Goal: Transaction & Acquisition: Download file/media

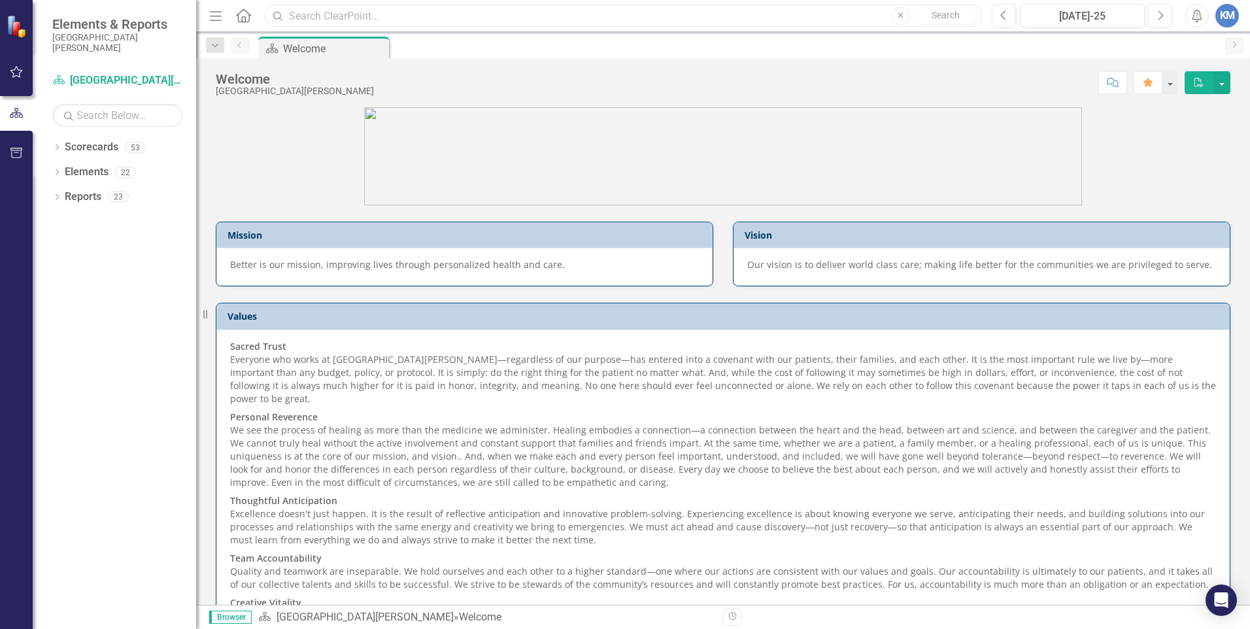
click at [307, 16] on input "text" at bounding box center [623, 16] width 717 height 23
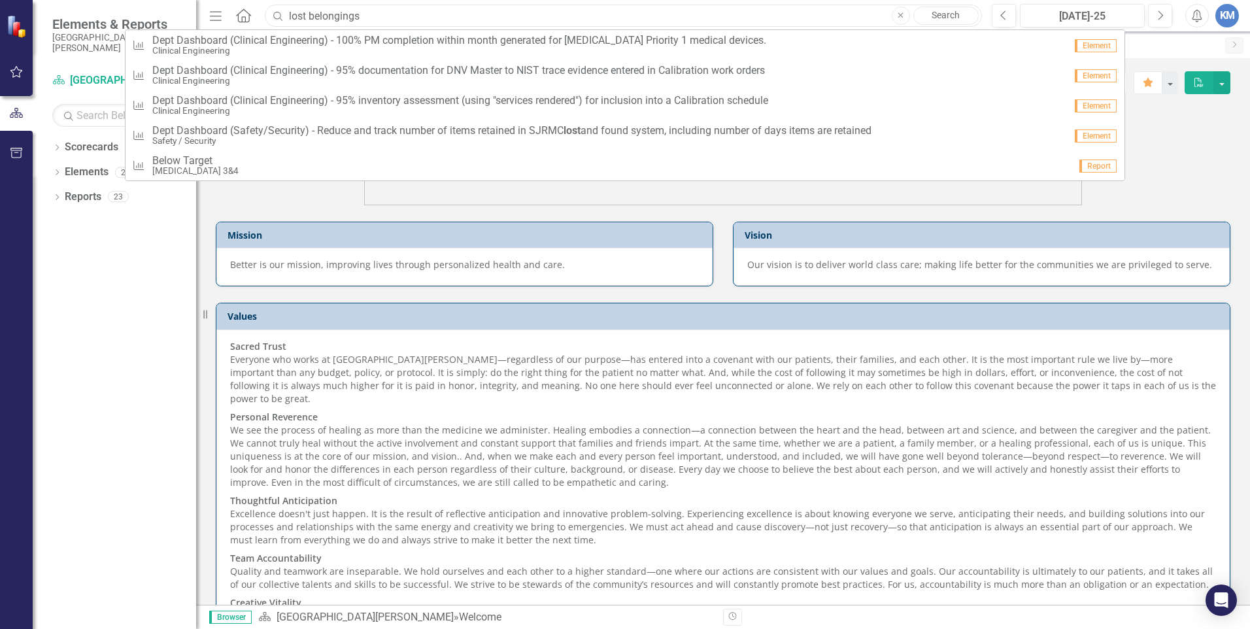
type input "lost belongings"
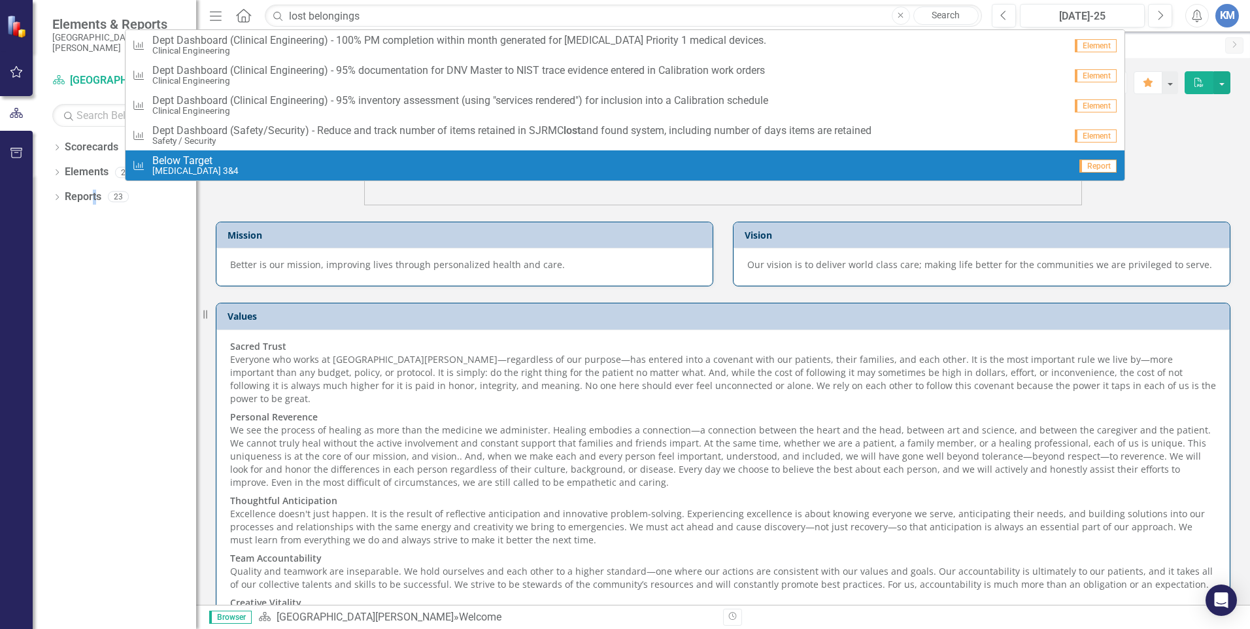
click at [96, 347] on div "Dropdown Scorecards [GEOGRAPHIC_DATA][PERSON_NAME] Admitting / Registration Air…" at bounding box center [114, 383] width 163 height 492
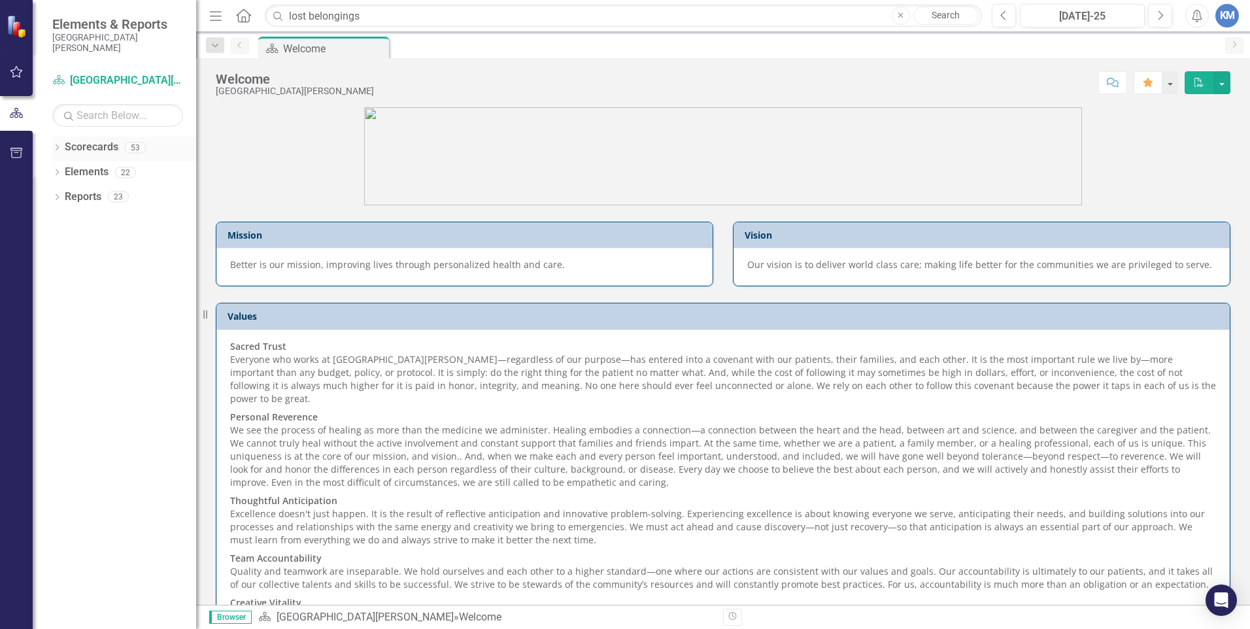
drag, startPoint x: 96, startPoint y: 347, endPoint x: 99, endPoint y: 148, distance: 199.4
click at [99, 148] on link "Scorecards" at bounding box center [92, 147] width 54 height 15
click at [138, 116] on input "text" at bounding box center [117, 115] width 131 height 23
type input "Belongings"
click at [71, 200] on link "Reports" at bounding box center [83, 197] width 37 height 15
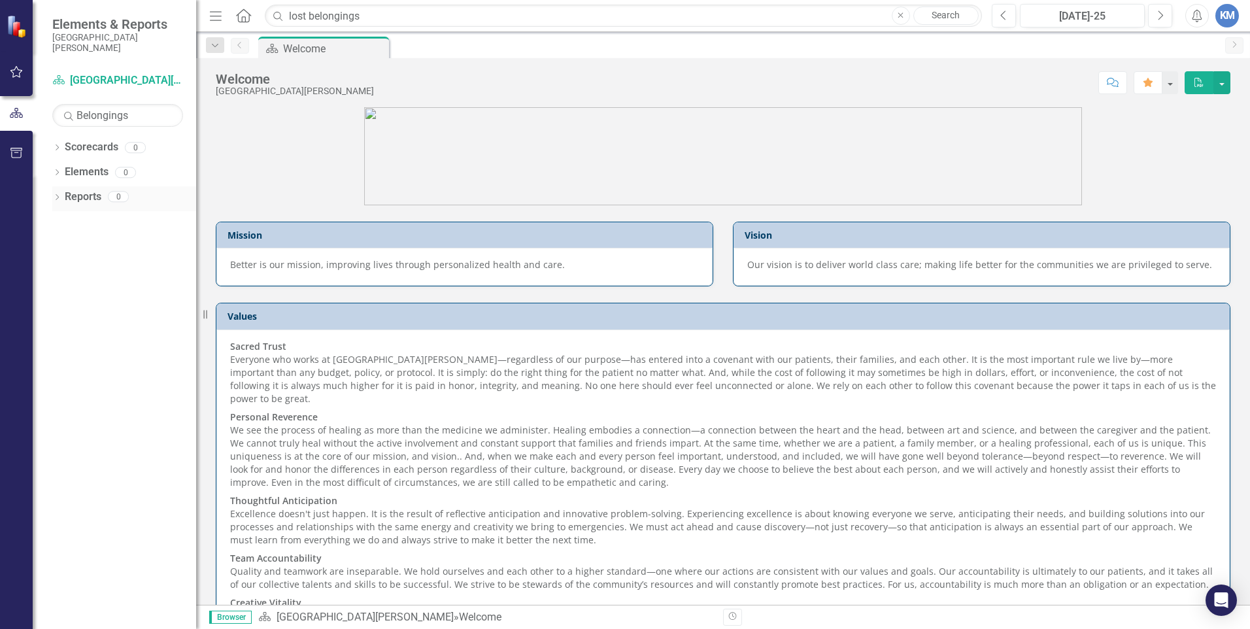
click at [56, 198] on icon "Dropdown" at bounding box center [56, 198] width 9 height 7
click at [64, 291] on icon at bounding box center [62, 292] width 3 height 6
click at [64, 294] on icon "Dropdown" at bounding box center [61, 293] width 7 height 9
click at [103, 295] on link "Measure Measures" at bounding box center [103, 293] width 65 height 15
click at [121, 224] on link "Scorecard Scorecards" at bounding box center [106, 219] width 71 height 15
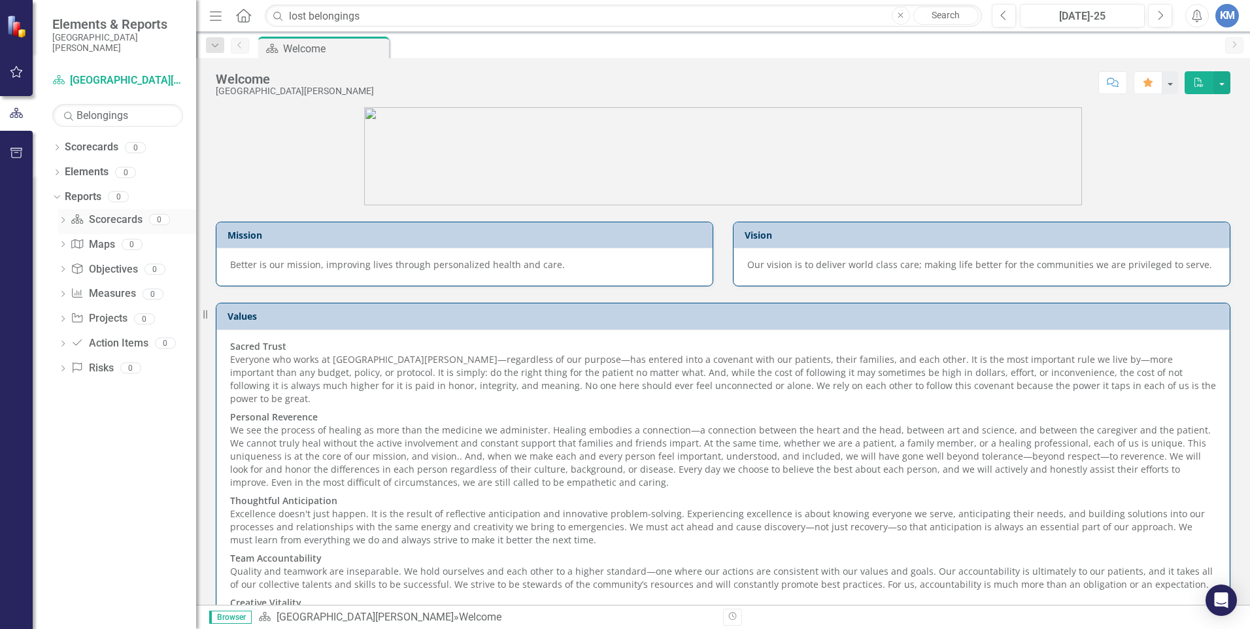
click at [58, 222] on icon "Dropdown" at bounding box center [62, 221] width 9 height 7
click at [56, 150] on icon at bounding box center [57, 147] width 3 height 6
click at [56, 146] on icon "Dropdown" at bounding box center [55, 146] width 7 height 9
click at [189, 378] on div "Risk Risks 0" at bounding box center [133, 368] width 125 height 25
click at [242, 17] on icon at bounding box center [243, 15] width 15 height 14
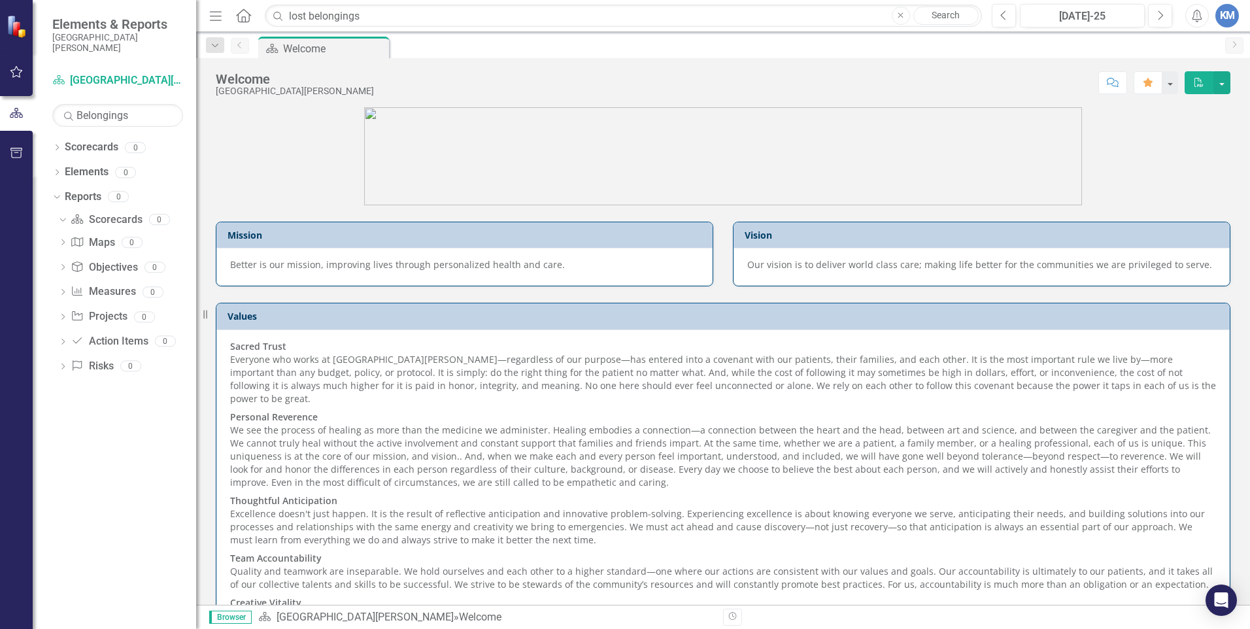
click at [218, 16] on icon "button" at bounding box center [216, 15] width 12 height 9
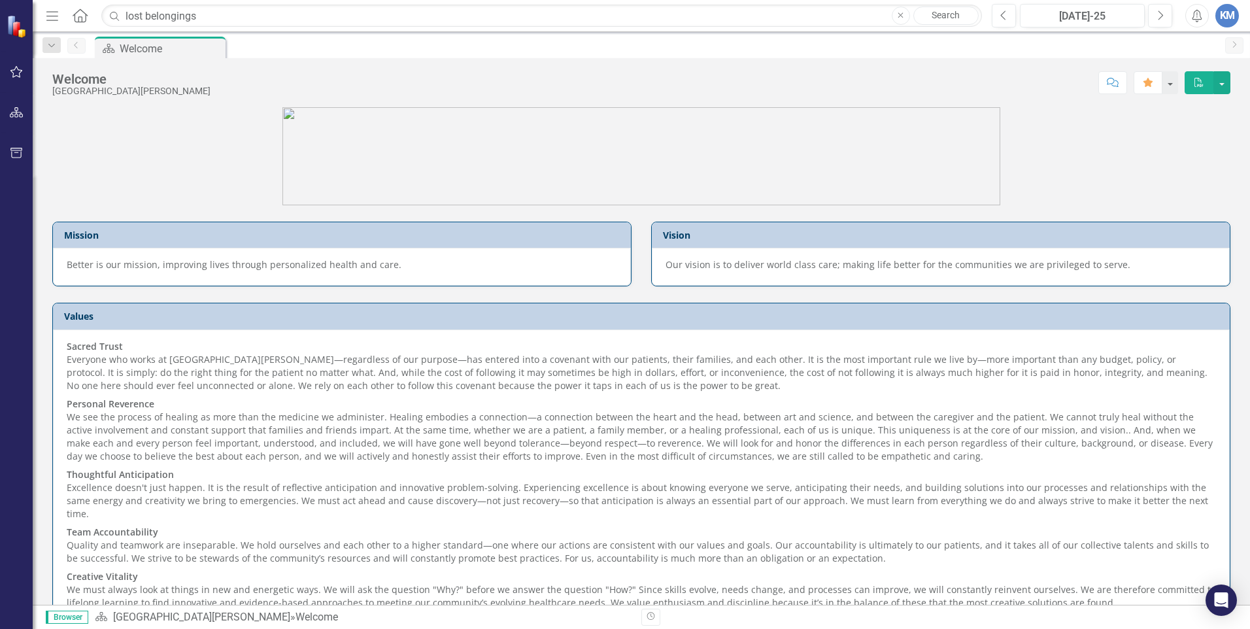
click at [56, 10] on icon "Menu" at bounding box center [52, 15] width 17 height 14
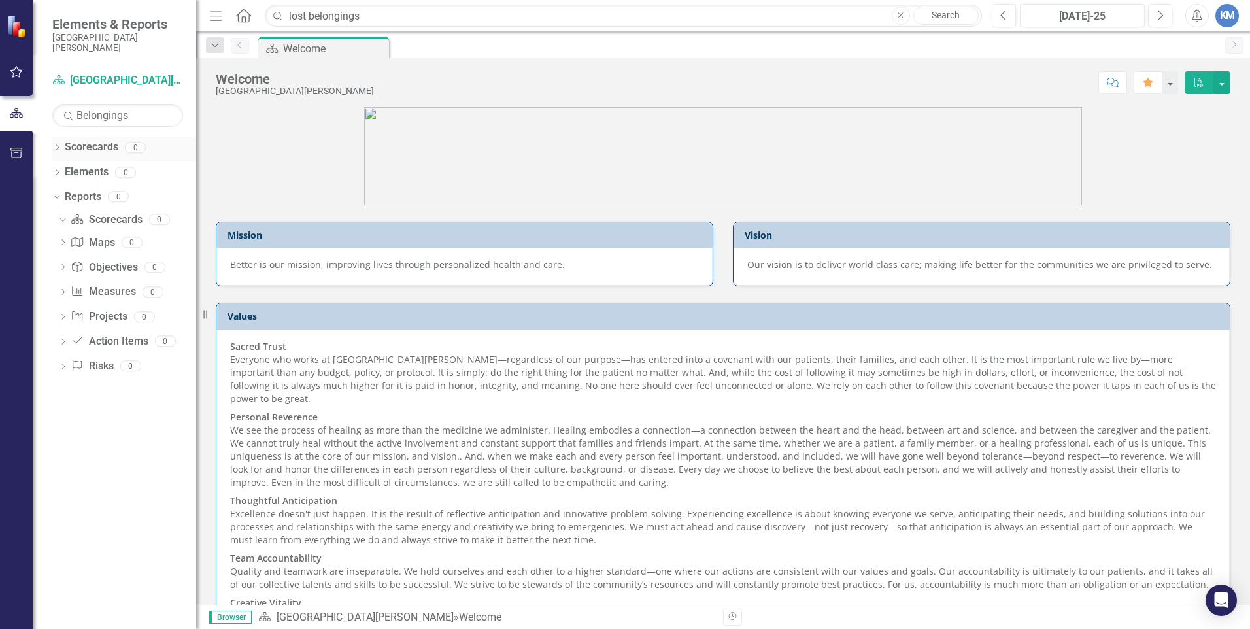
click at [58, 149] on icon "Dropdown" at bounding box center [56, 148] width 9 height 7
click at [216, 16] on icon "button" at bounding box center [216, 15] width 12 height 9
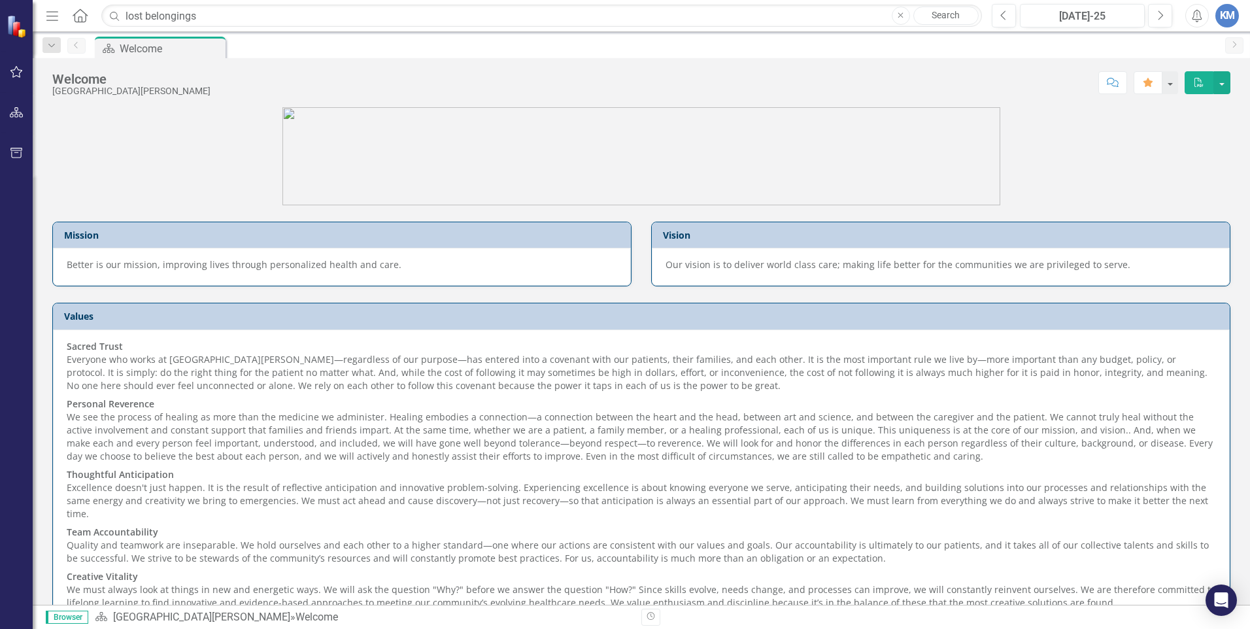
click at [56, 21] on icon "Menu" at bounding box center [52, 15] width 17 height 14
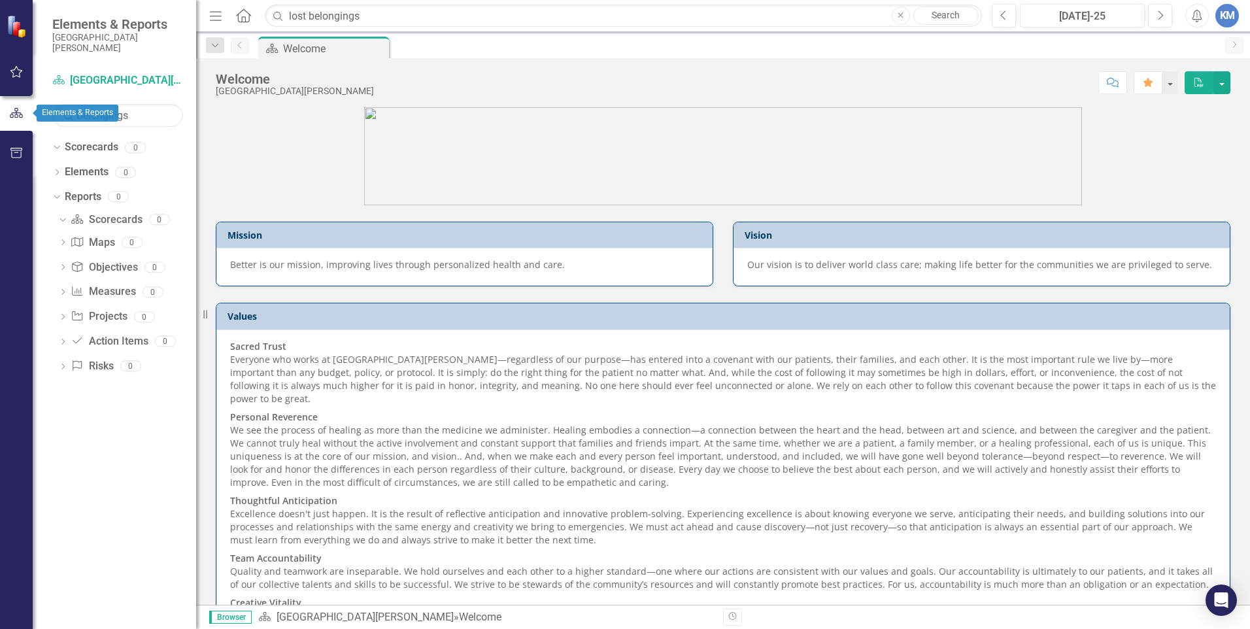
click at [14, 114] on icon "button" at bounding box center [16, 113] width 14 height 12
click at [14, 116] on icon "button" at bounding box center [16, 113] width 14 height 12
click at [59, 176] on icon "Dropdown" at bounding box center [56, 173] width 9 height 7
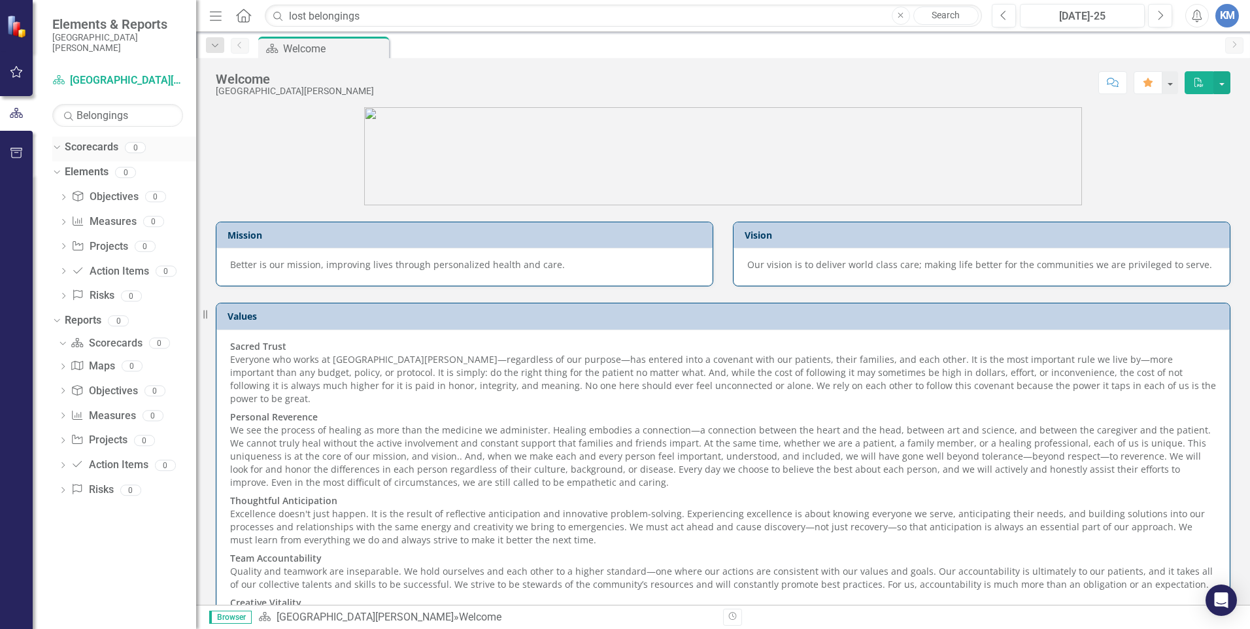
click at [56, 150] on icon "Dropdown" at bounding box center [55, 146] width 7 height 9
click at [56, 150] on icon "Dropdown" at bounding box center [56, 148] width 9 height 7
click at [110, 83] on link "Scorecard [GEOGRAPHIC_DATA][PERSON_NAME]" at bounding box center [117, 80] width 131 height 15
click at [53, 81] on icon "Scorecard" at bounding box center [58, 80] width 13 height 10
click at [189, 311] on div "Reports 0" at bounding box center [130, 322] width 131 height 25
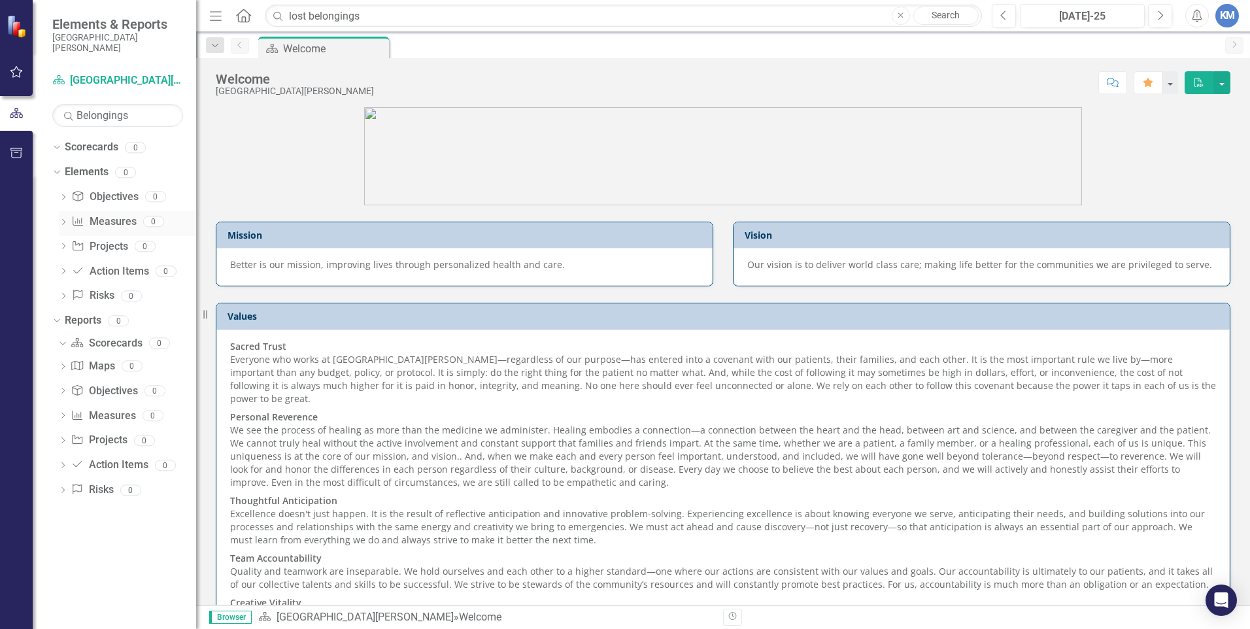
click at [62, 224] on icon "Dropdown" at bounding box center [63, 223] width 9 height 7
click at [21, 152] on icon "button" at bounding box center [17, 153] width 14 height 10
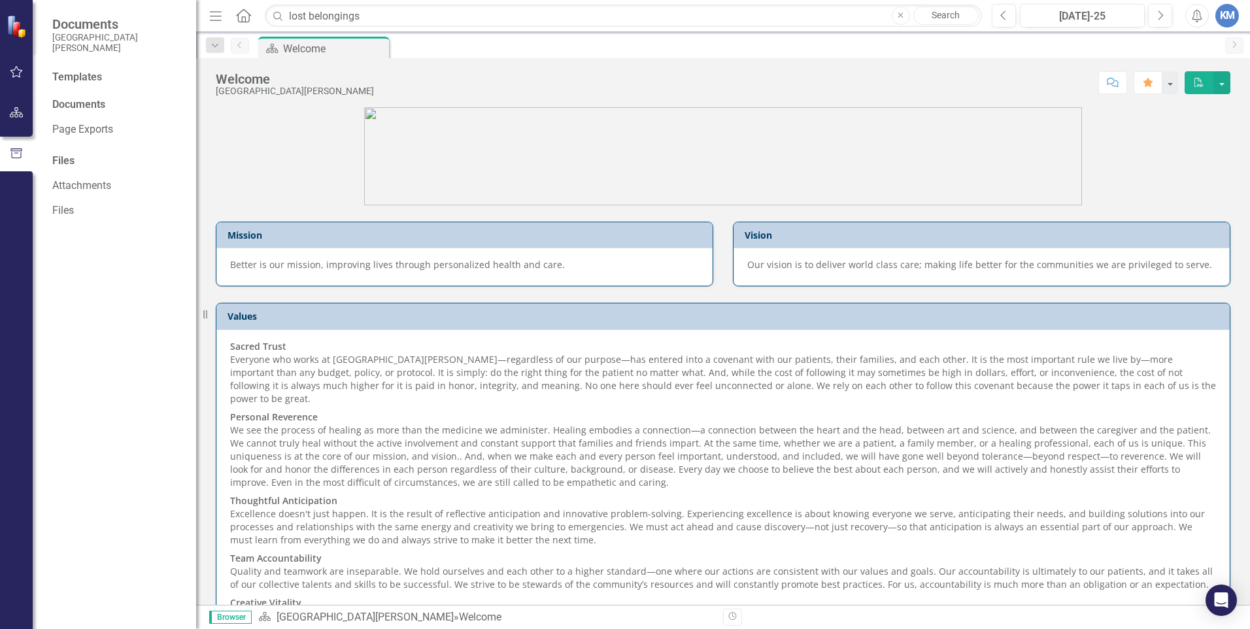
click at [85, 107] on div "Documents" at bounding box center [117, 104] width 131 height 15
click at [1222, 82] on button "button" at bounding box center [1221, 82] width 17 height 23
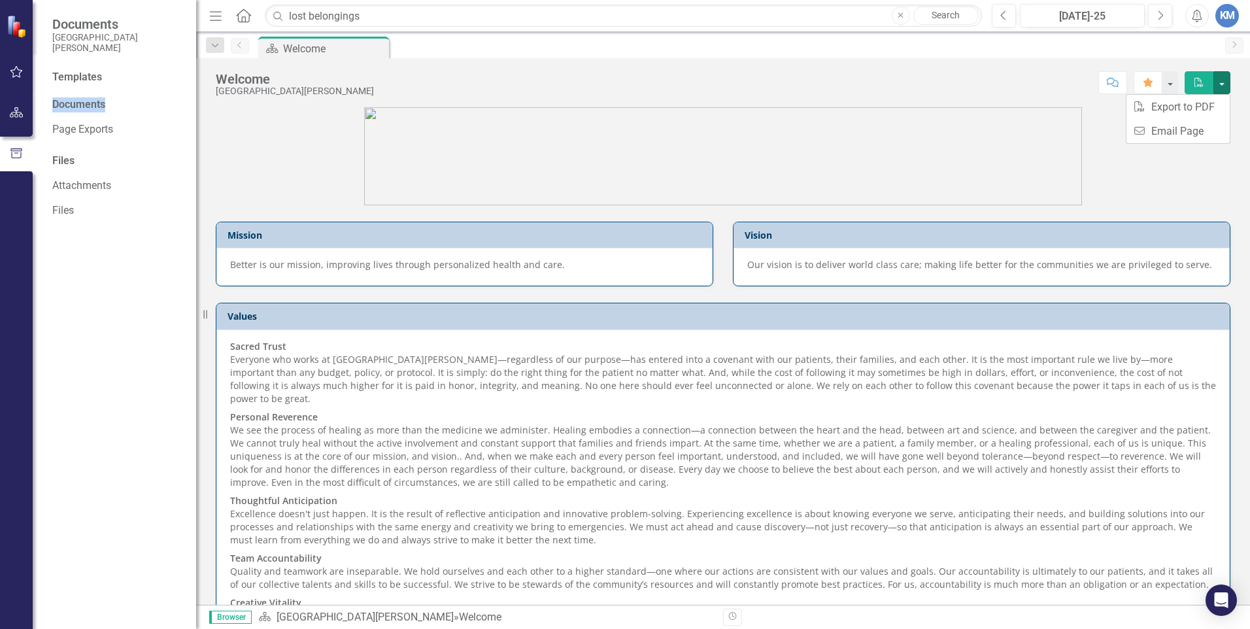
click at [1180, 155] on figure at bounding box center [723, 156] width 1014 height 98
click at [17, 158] on icon "button" at bounding box center [16, 154] width 14 height 12
click at [395, 16] on input "lost belongings" at bounding box center [623, 16] width 717 height 23
type input "l"
type input "belongings"
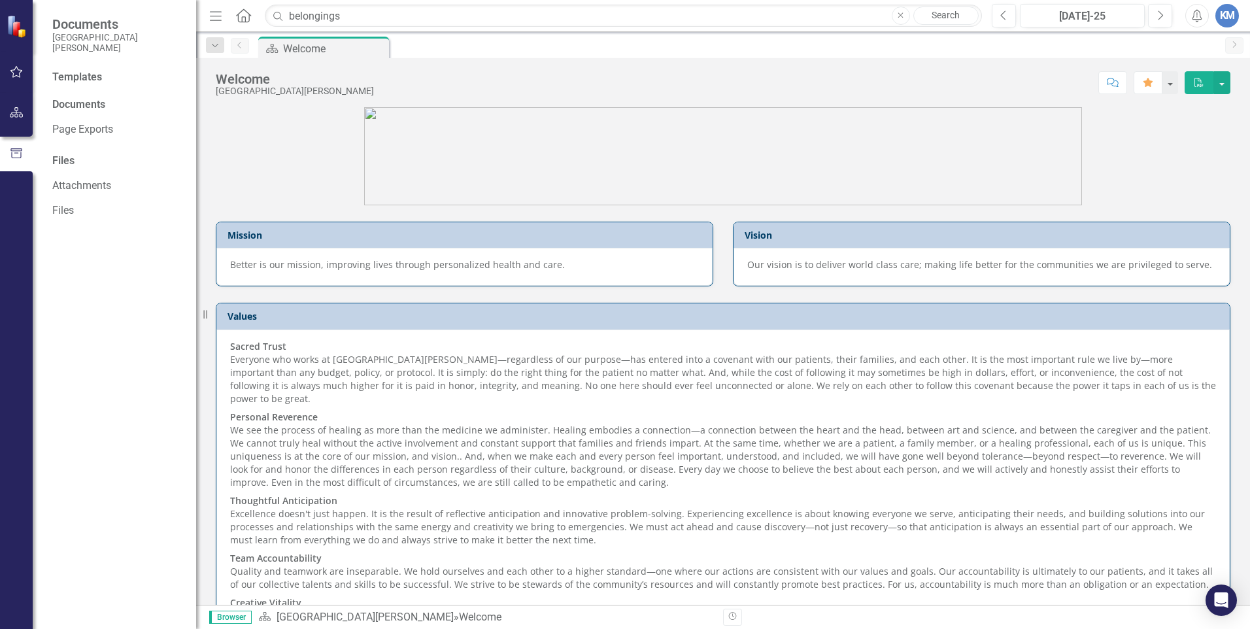
click at [946, 17] on link "Search" at bounding box center [945, 16] width 65 height 18
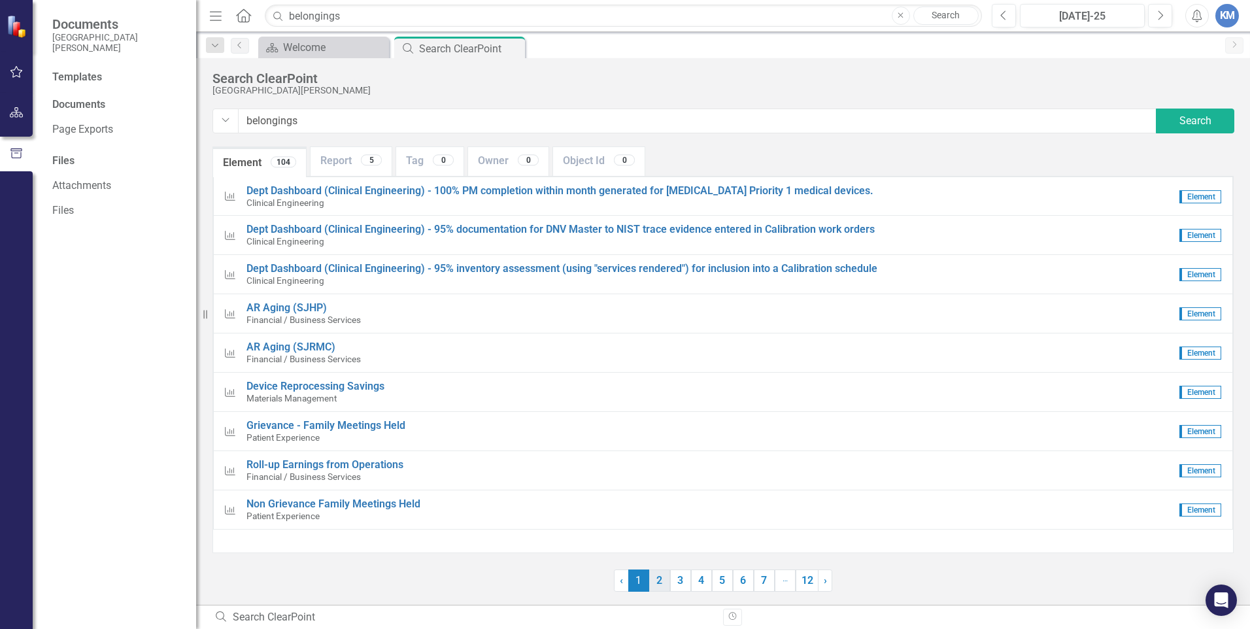
click at [661, 578] on link "2" at bounding box center [659, 580] width 21 height 22
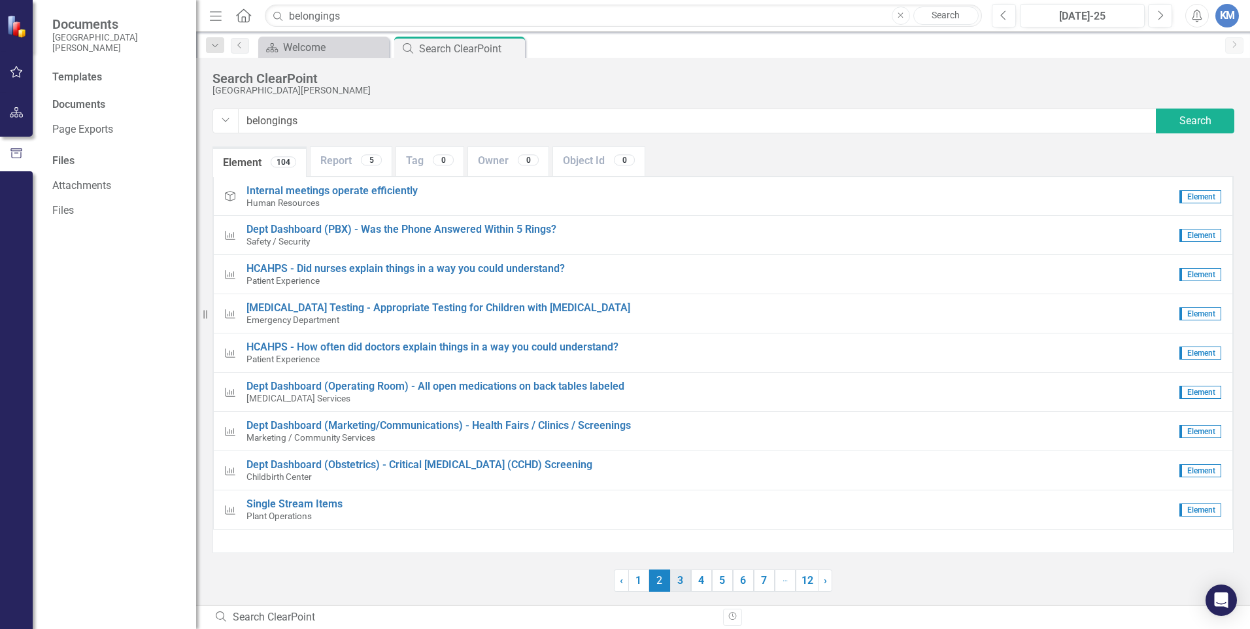
click at [671, 578] on link "3" at bounding box center [680, 580] width 21 height 22
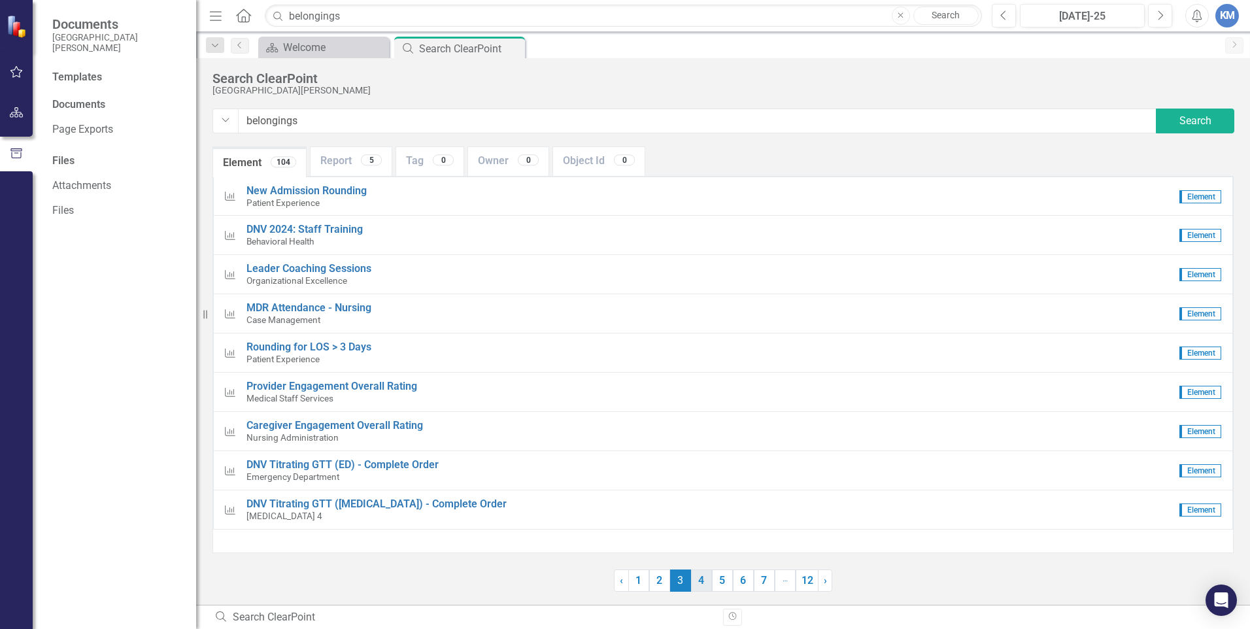
click at [695, 578] on link "4" at bounding box center [701, 580] width 21 height 22
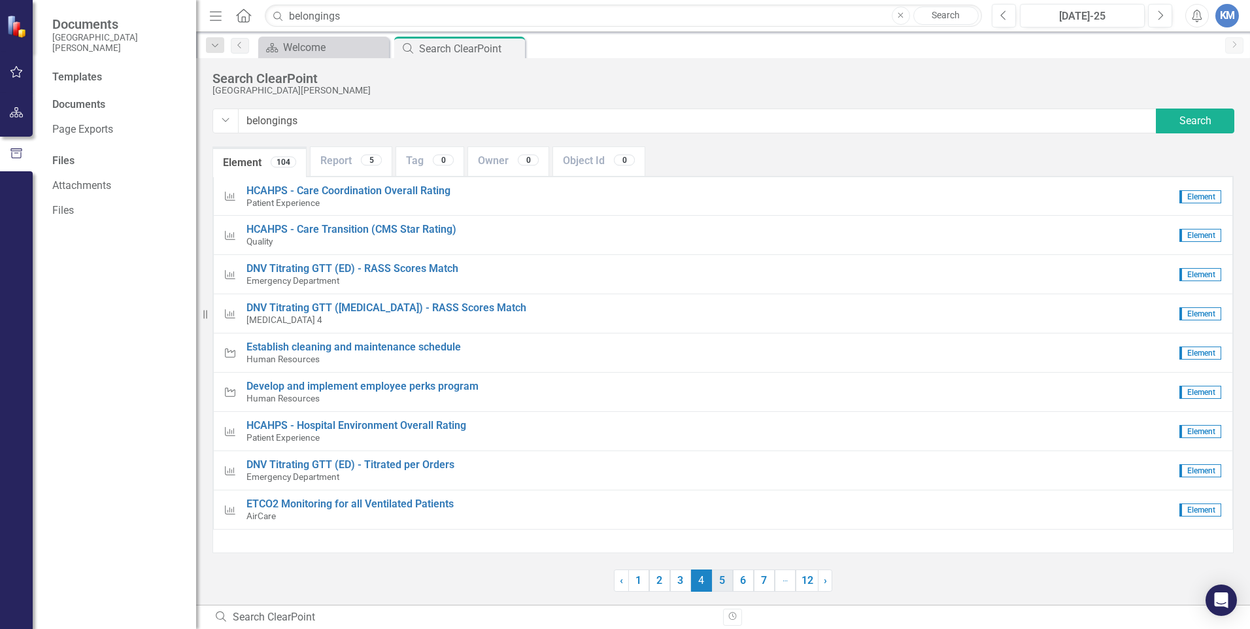
click at [718, 581] on link "5" at bounding box center [722, 580] width 21 height 22
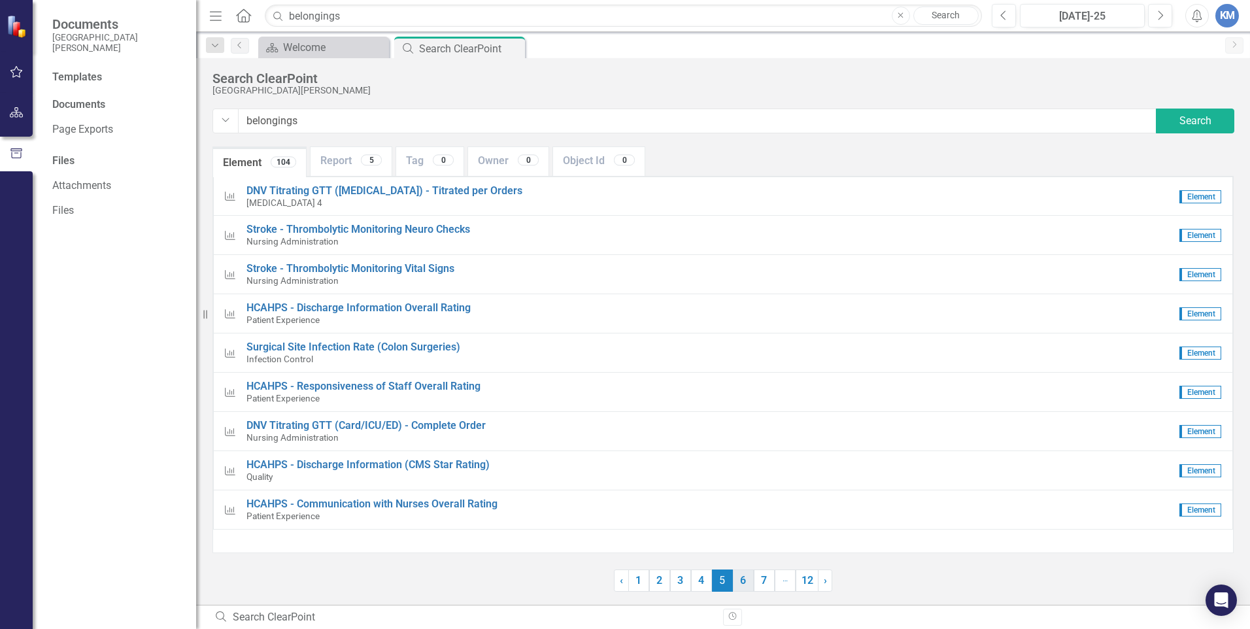
click at [735, 576] on link "6" at bounding box center [743, 580] width 21 height 22
click at [707, 575] on link "5" at bounding box center [701, 580] width 21 height 22
click at [354, 506] on span "HCAHPS - Communication with Nurses Overall Rating" at bounding box center [371, 503] width 251 height 12
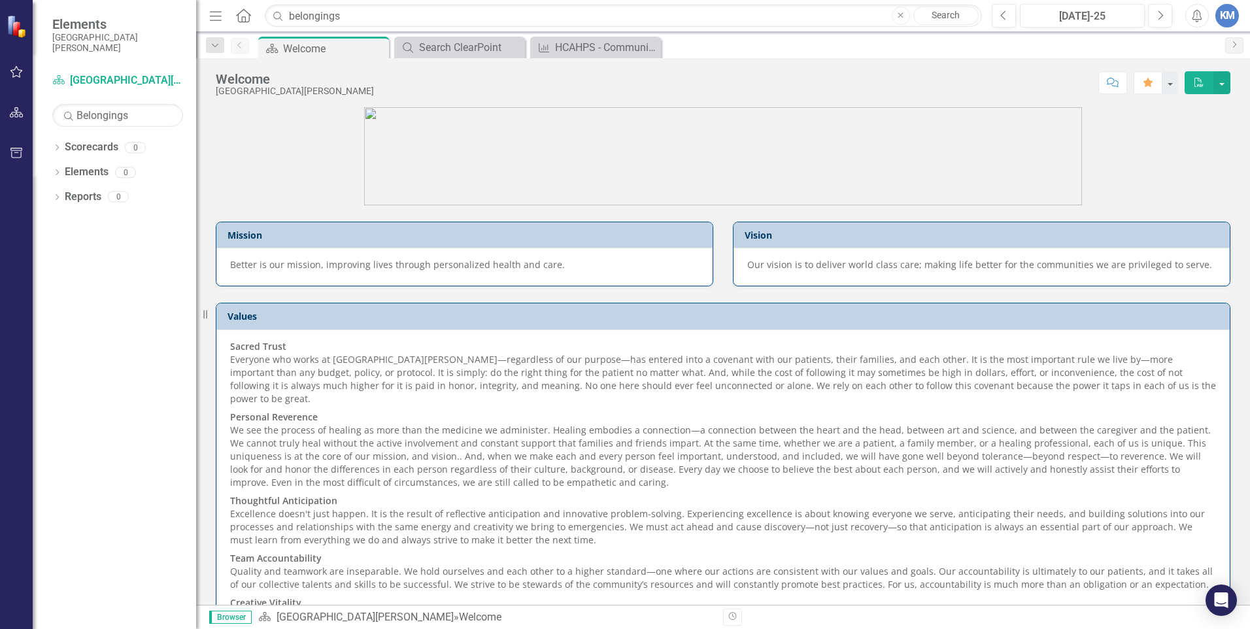
click at [902, 18] on icon "Close" at bounding box center [900, 16] width 6 height 8
click at [472, 45] on div "Search ClearPoint" at bounding box center [462, 47] width 86 height 16
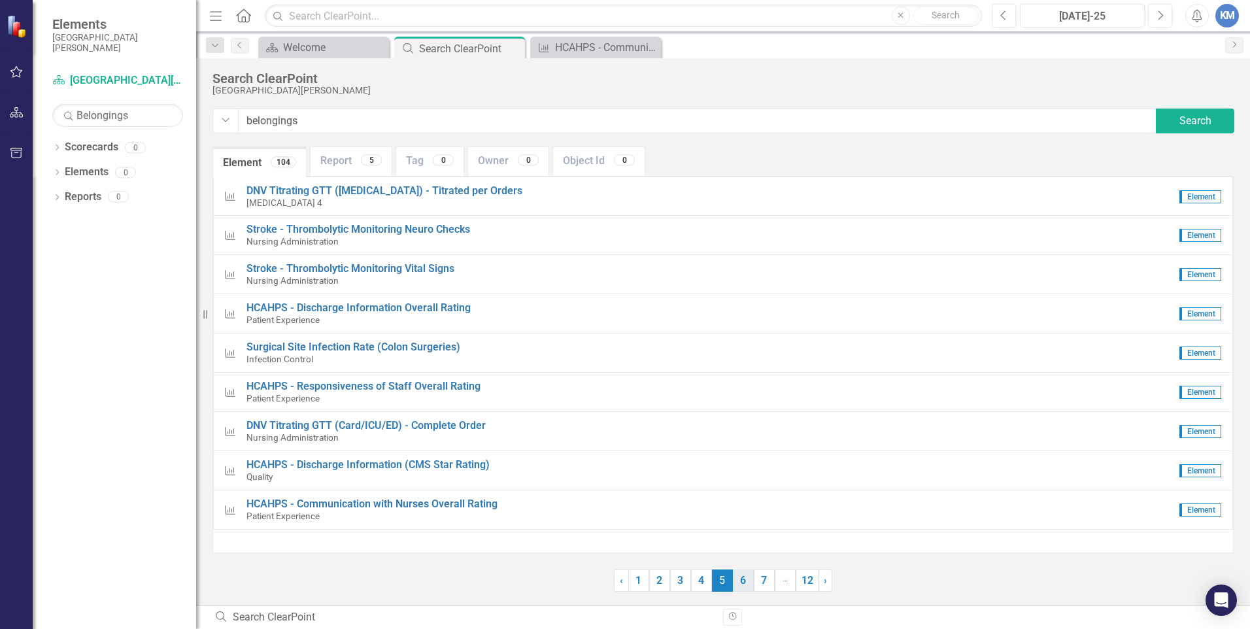
type input "belongings"
click at [741, 584] on link "6" at bounding box center [743, 580] width 21 height 22
click at [742, 581] on link "7" at bounding box center [743, 580] width 21 height 22
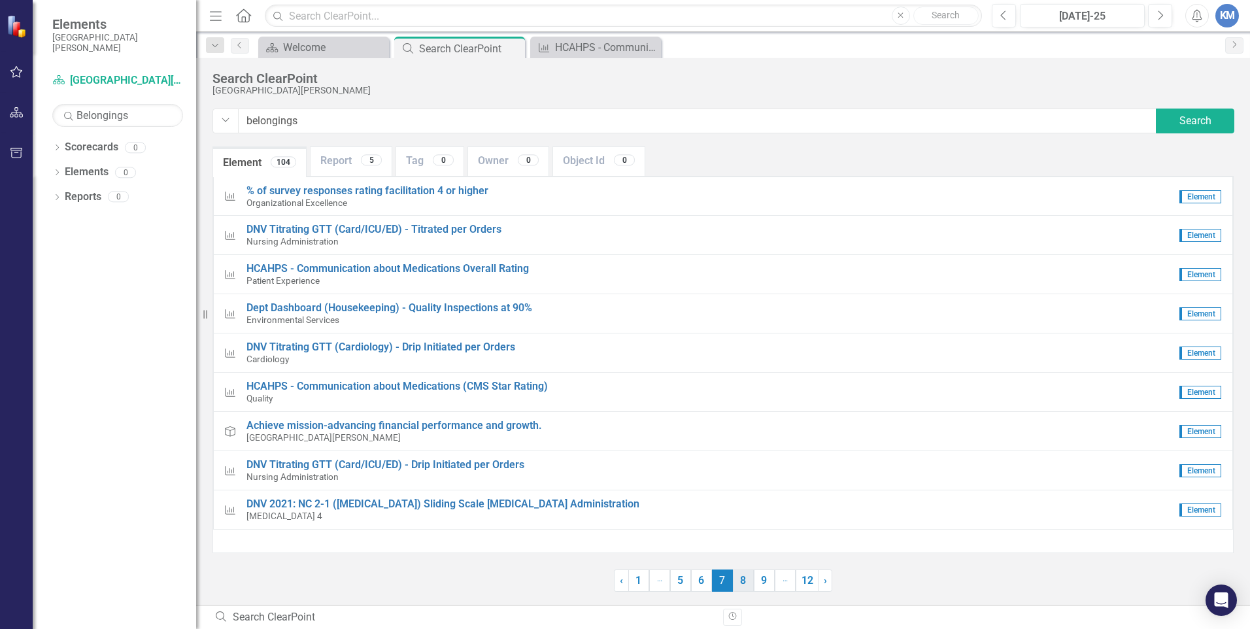
click at [746, 582] on link "8" at bounding box center [743, 580] width 21 height 22
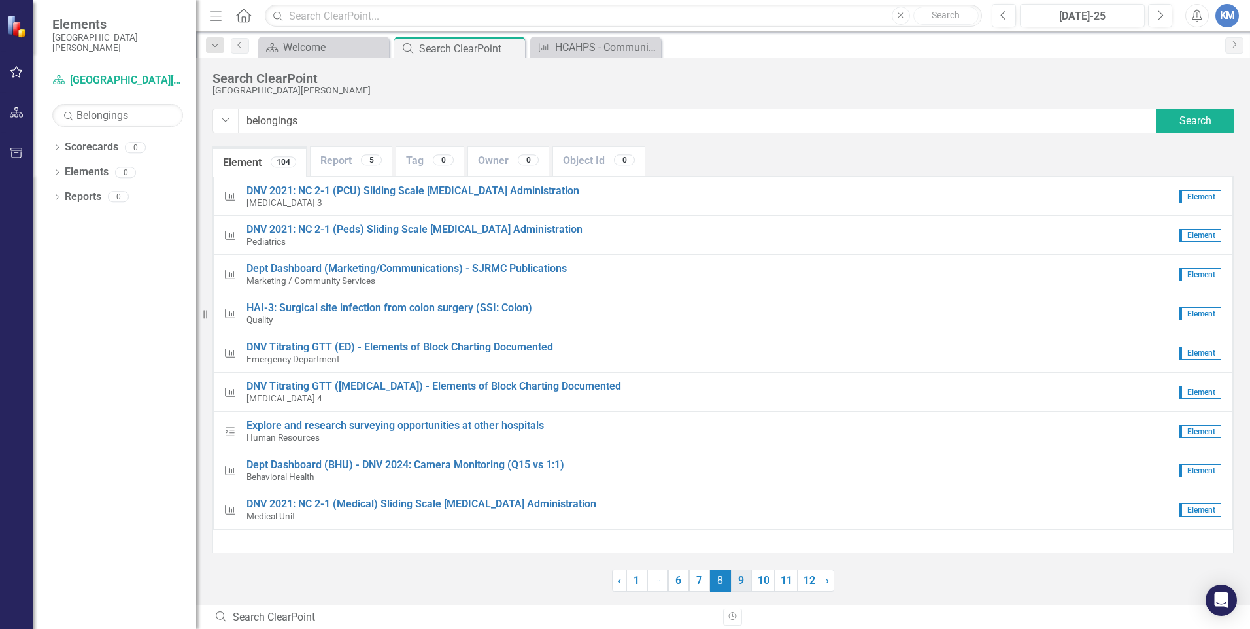
click at [746, 582] on link "9" at bounding box center [741, 580] width 21 height 22
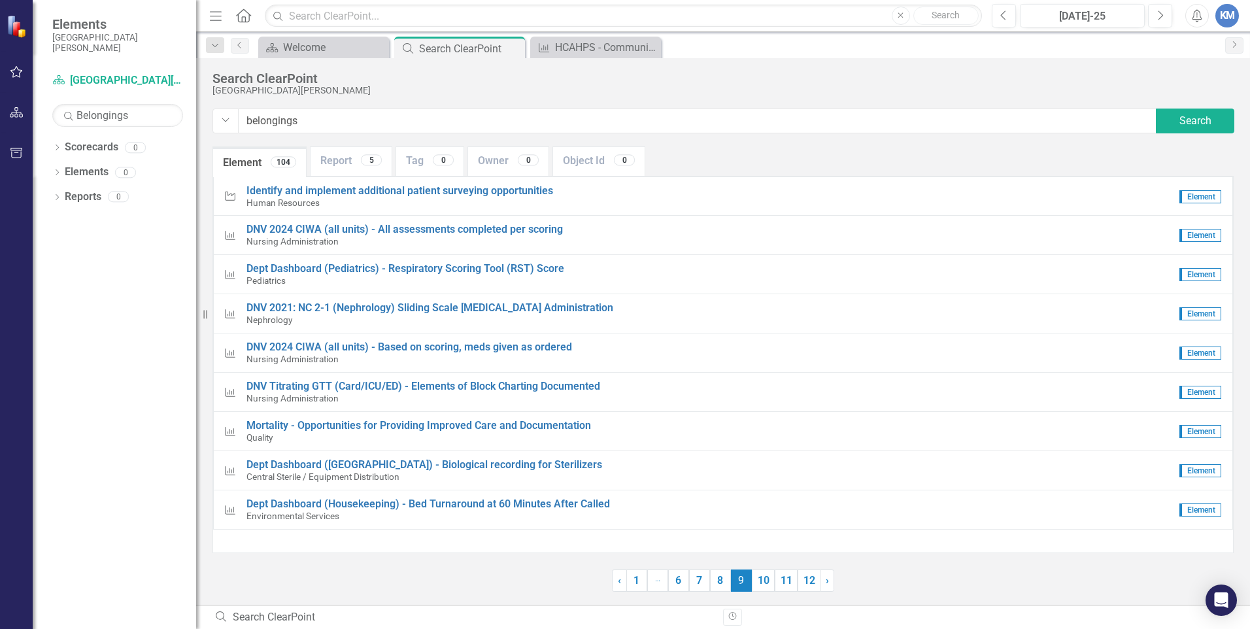
click at [746, 582] on span "9 (current)" at bounding box center [741, 580] width 21 height 22
click at [754, 582] on link "10" at bounding box center [763, 580] width 23 height 22
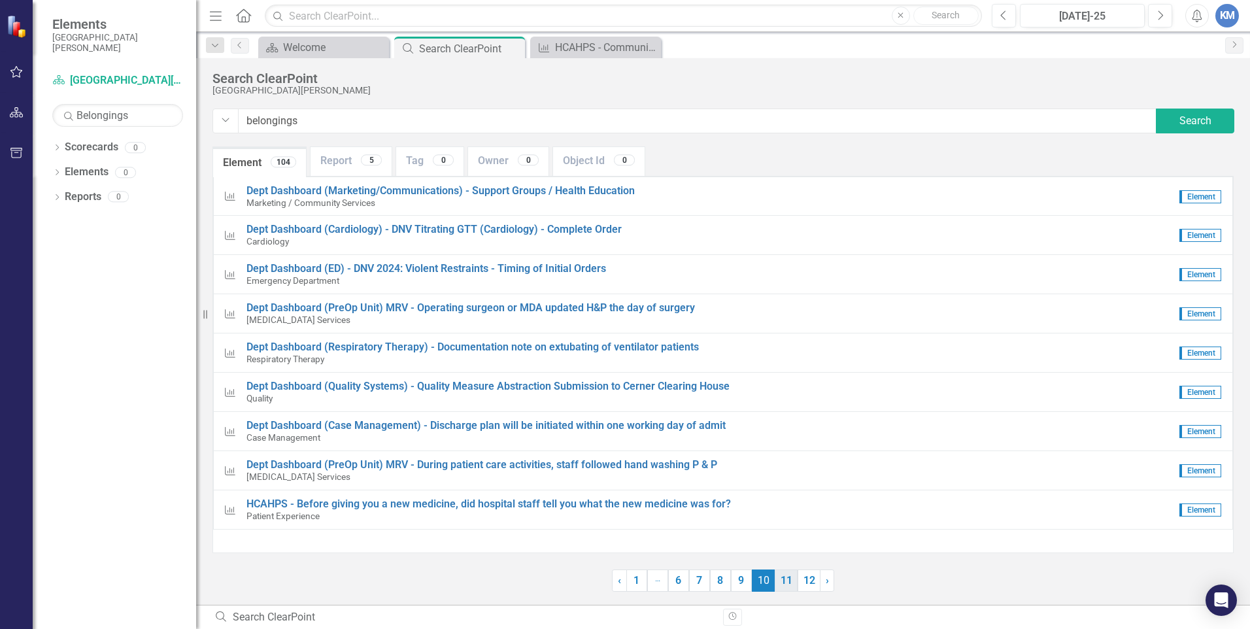
click at [776, 579] on link "11" at bounding box center [785, 580] width 23 height 22
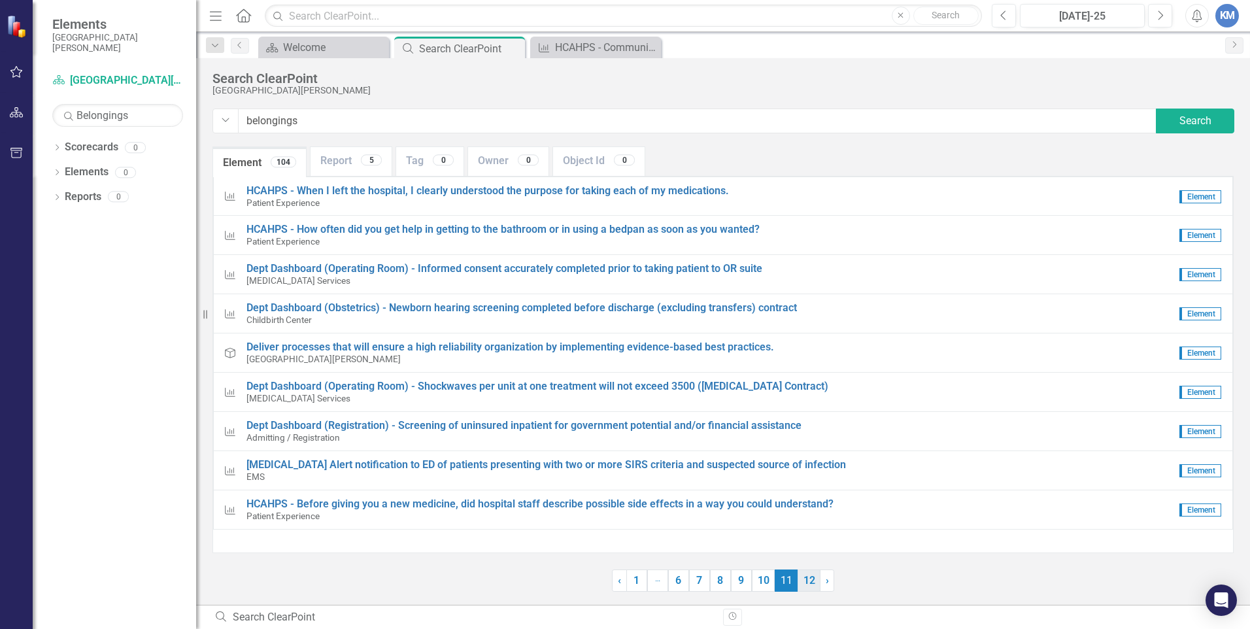
click at [799, 580] on link "12" at bounding box center [808, 580] width 23 height 22
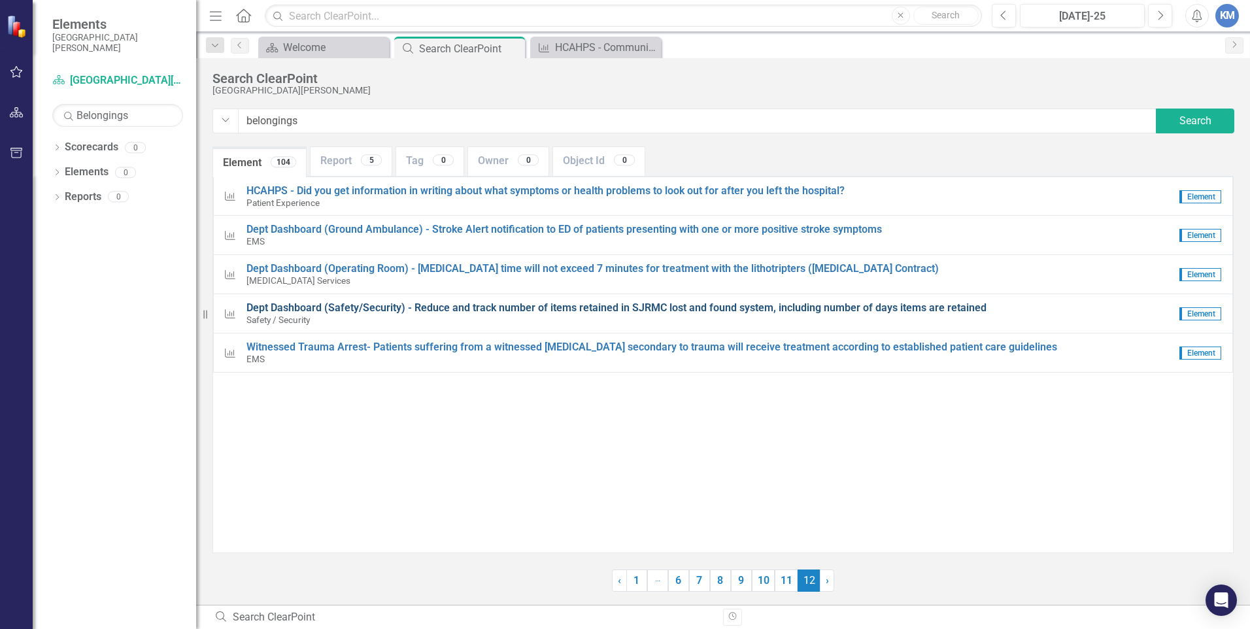
click at [280, 308] on span "Dept Dashboard (Safety/Security) - Reduce and track number of items retained in…" at bounding box center [616, 307] width 740 height 12
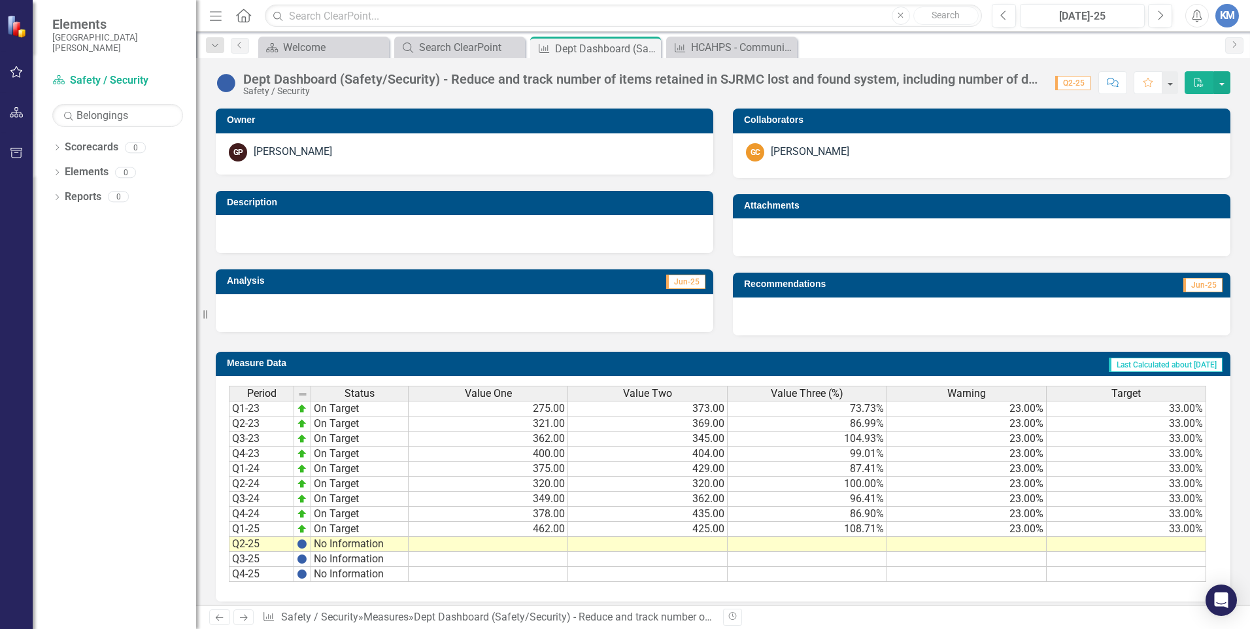
scroll to position [268, 0]
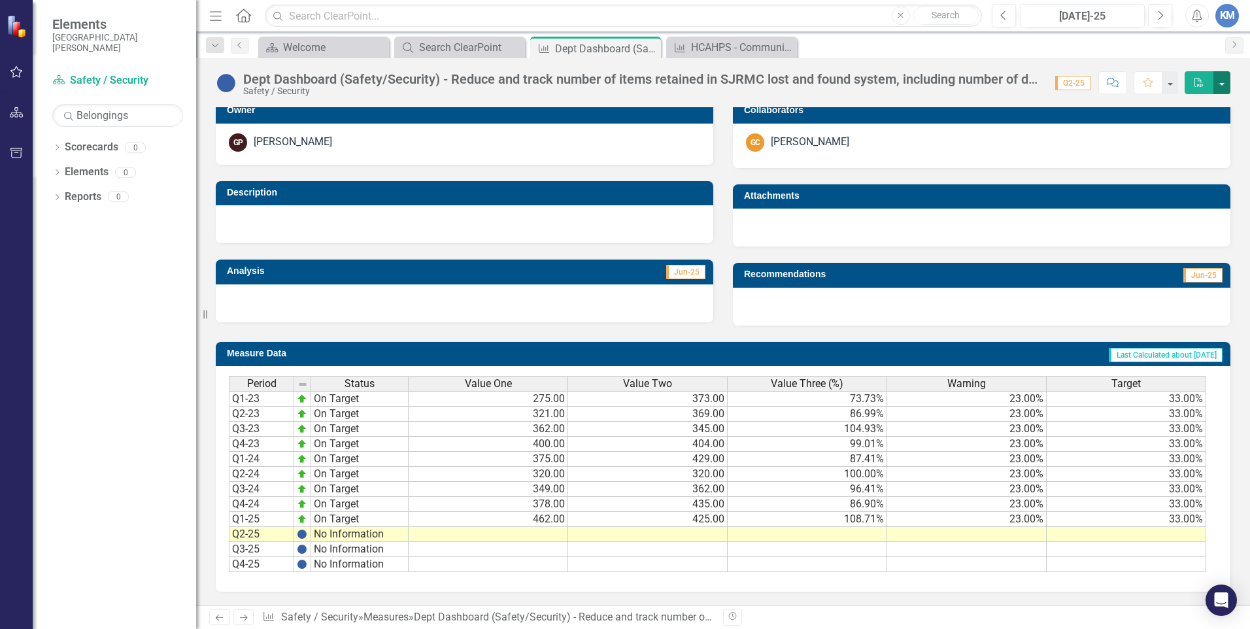
click at [1217, 80] on button "button" at bounding box center [1221, 82] width 17 height 23
click at [1181, 108] on link "PDF Export to PDF" at bounding box center [1177, 107] width 103 height 24
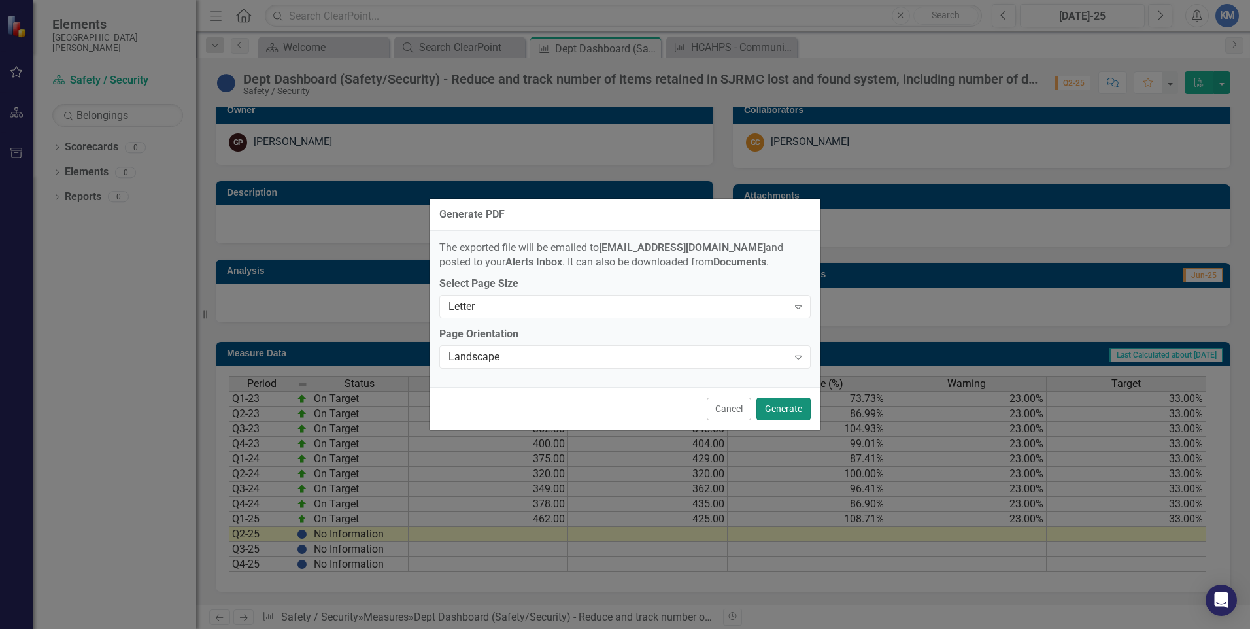
click at [773, 410] on button "Generate" at bounding box center [783, 408] width 54 height 23
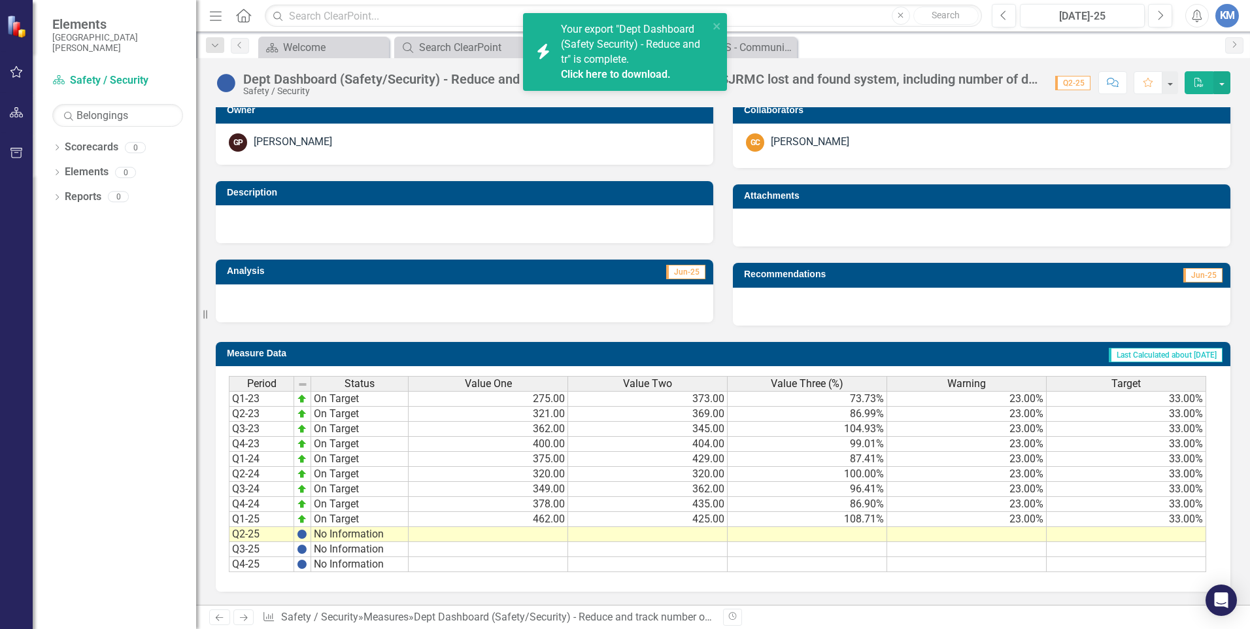
click at [646, 69] on link "Click here to download." at bounding box center [616, 74] width 110 height 12
